Goal: Find specific page/section: Find specific page/section

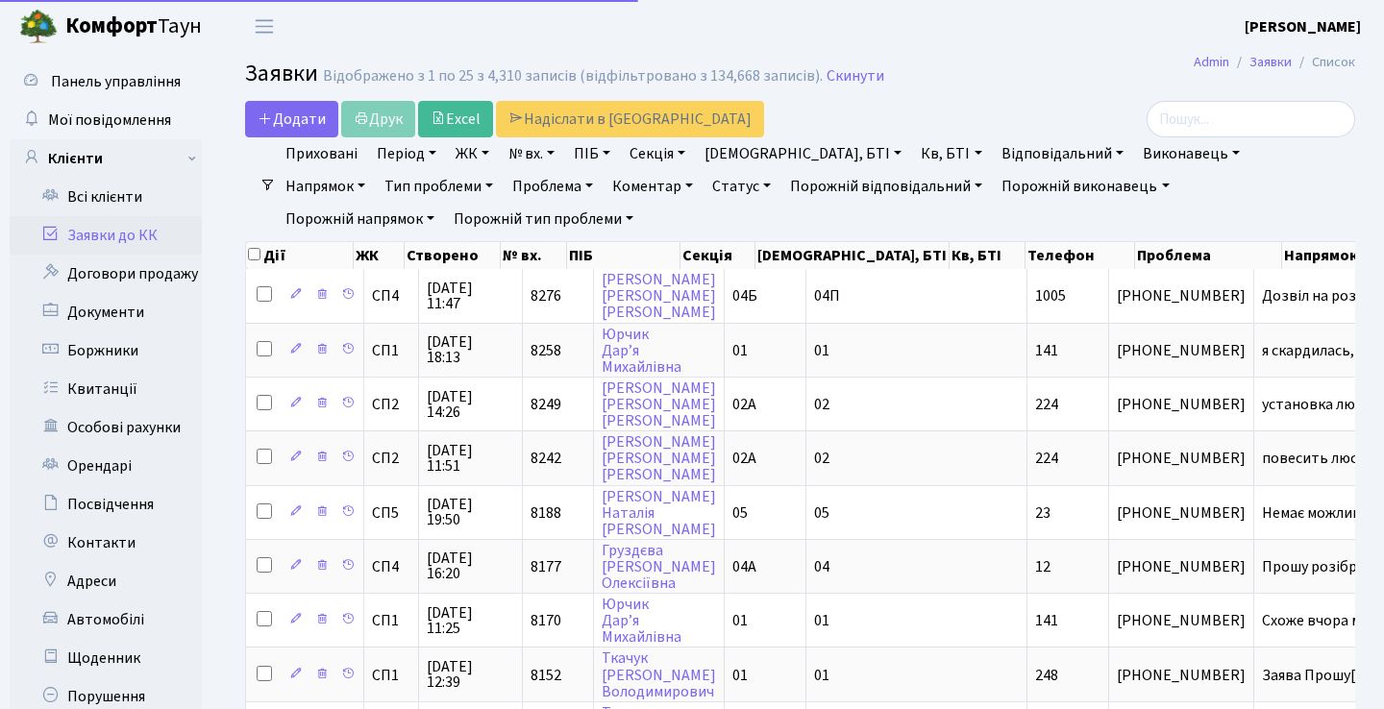
select select "25"
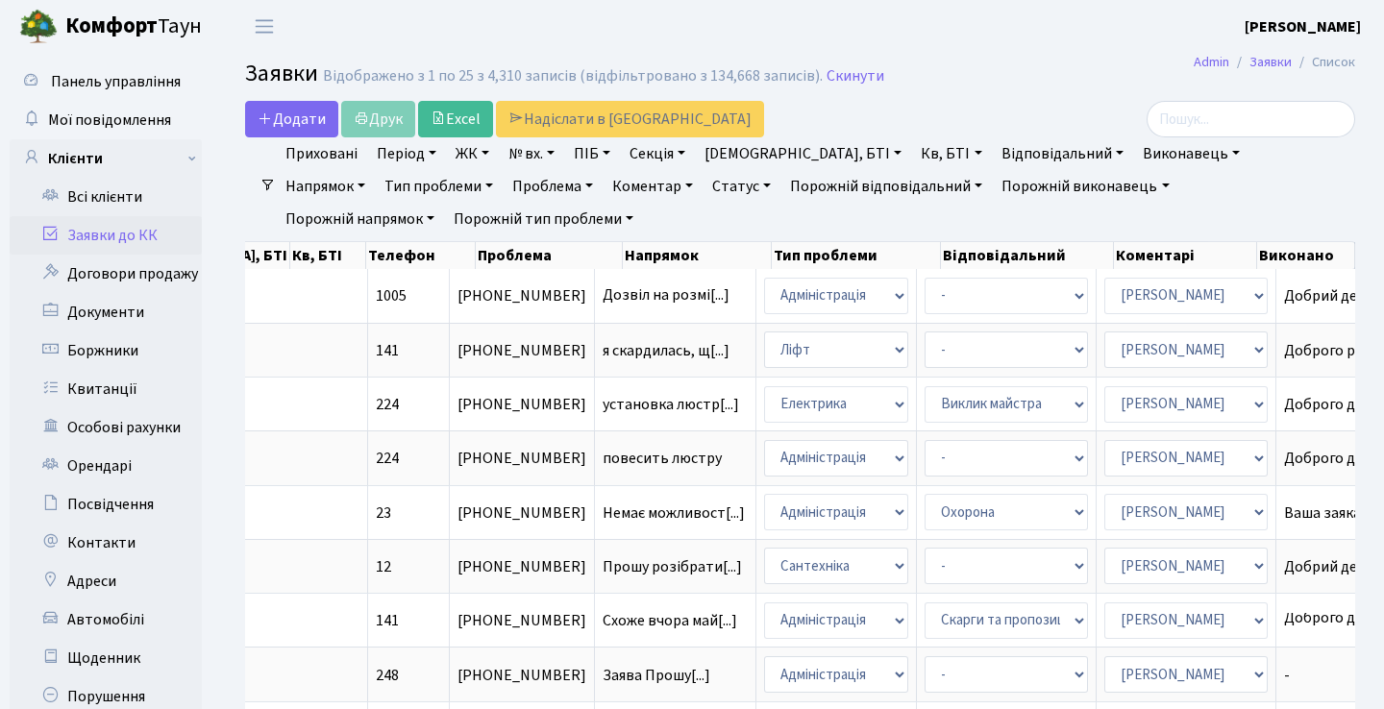
click at [704, 46] on header "[PERSON_NAME] Мій обліковий запис Вийти" at bounding box center [692, 26] width 1384 height 53
click at [95, 464] on link "Орендарі" at bounding box center [106, 466] width 192 height 38
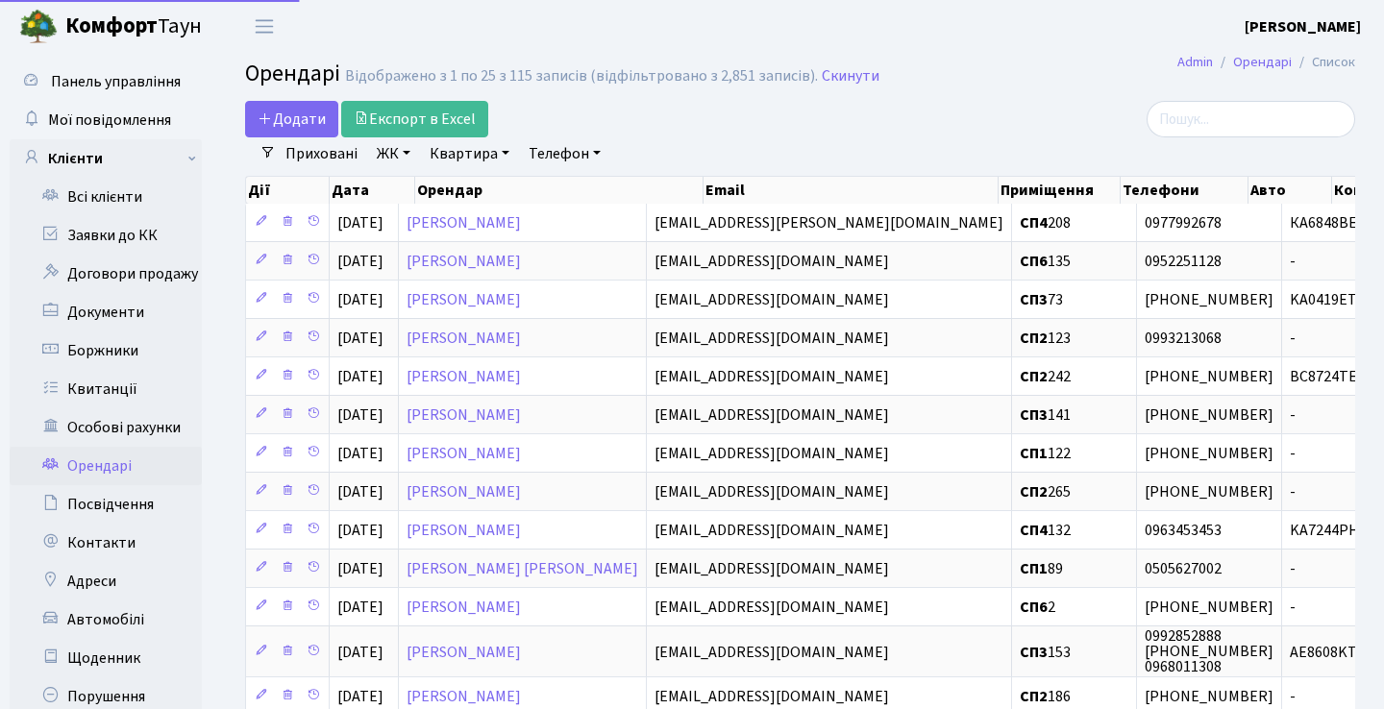
select select "25"
click at [144, 244] on link "Заявки до КК" at bounding box center [106, 235] width 192 height 38
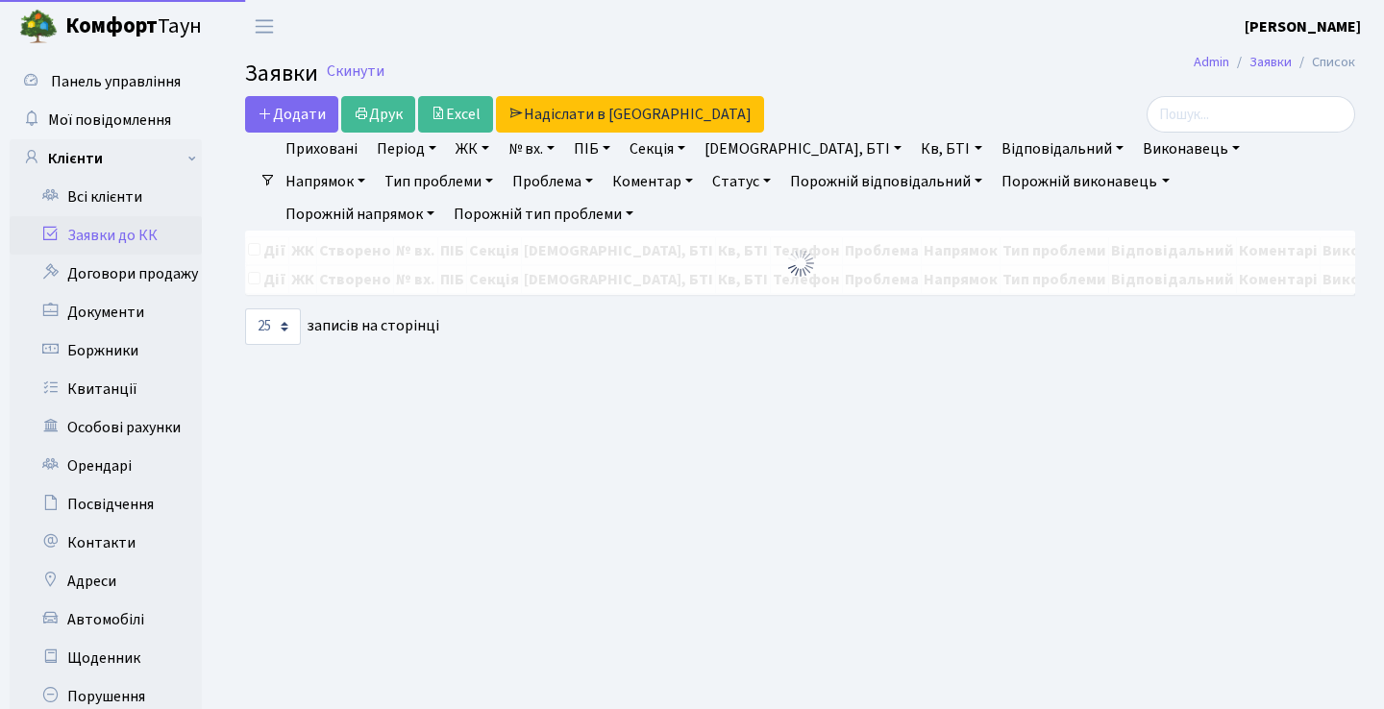
select select "25"
